Goal: Task Accomplishment & Management: Manage account settings

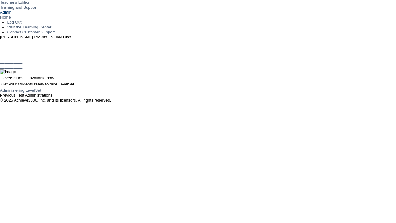
click at [11, 15] on link "Admin" at bounding box center [5, 12] width 11 height 5
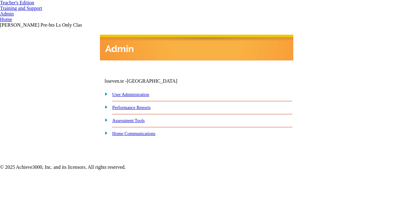
click at [137, 95] on link "User Administration" at bounding box center [130, 94] width 37 height 5
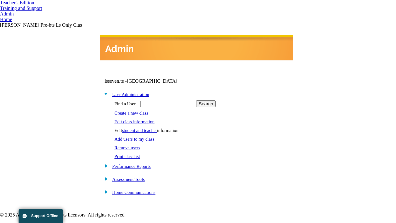
click at [145, 129] on link "student and teacher" at bounding box center [139, 130] width 35 height 5
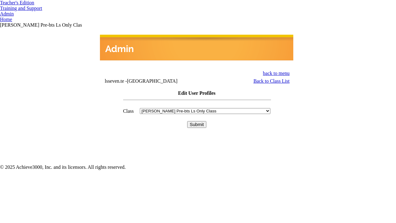
click at [197, 121] on input "Submit" at bounding box center [196, 124] width 19 height 7
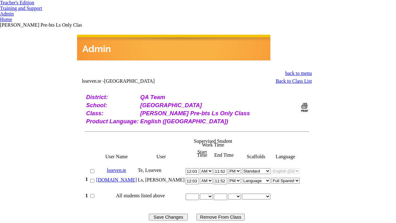
click at [128, 177] on link "bella.ls" at bounding box center [116, 179] width 41 height 5
